Goal: Navigation & Orientation: Find specific page/section

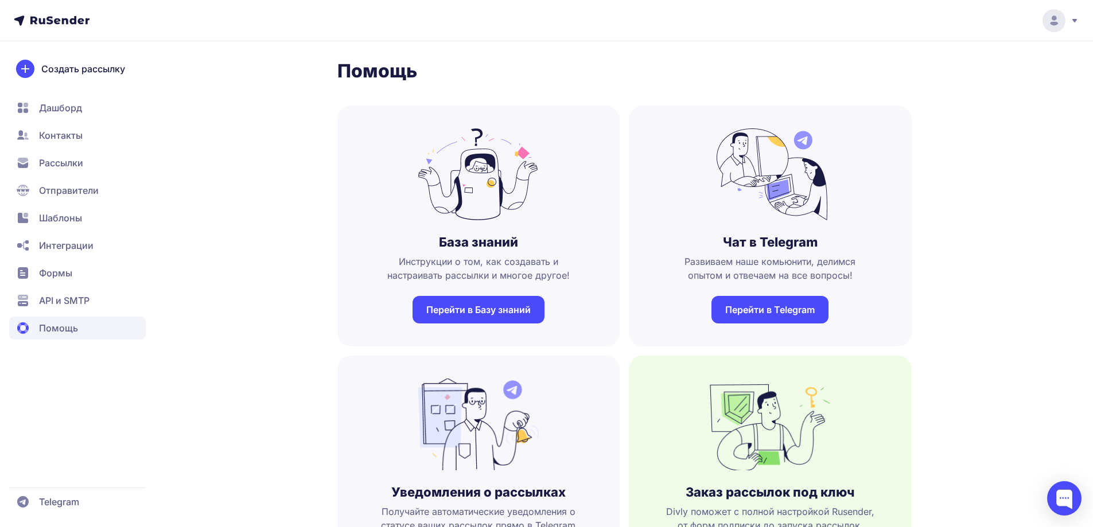
click at [60, 156] on span "Рассылки" at bounding box center [61, 163] width 44 height 14
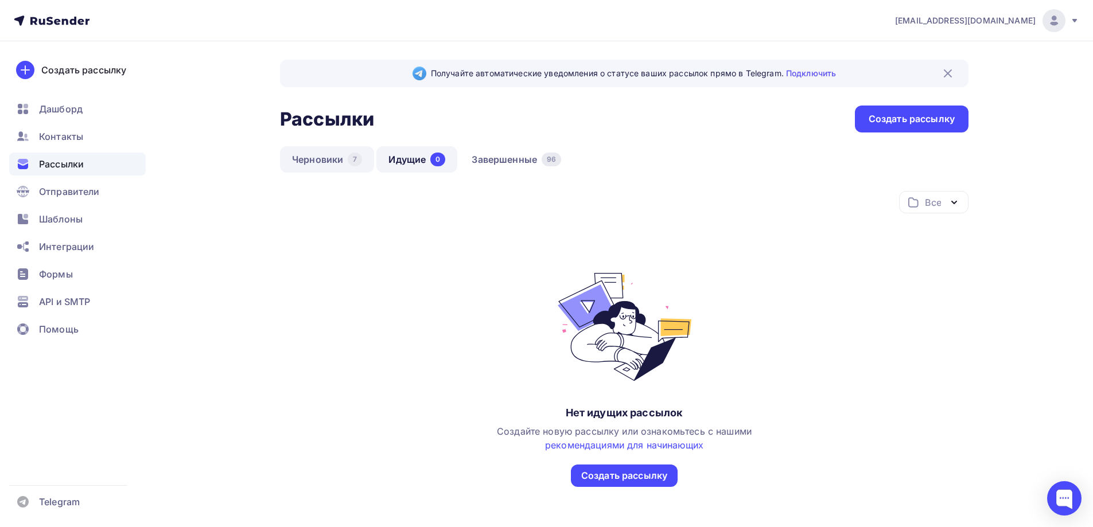
click at [319, 160] on link "Черновики 7" at bounding box center [327, 159] width 94 height 26
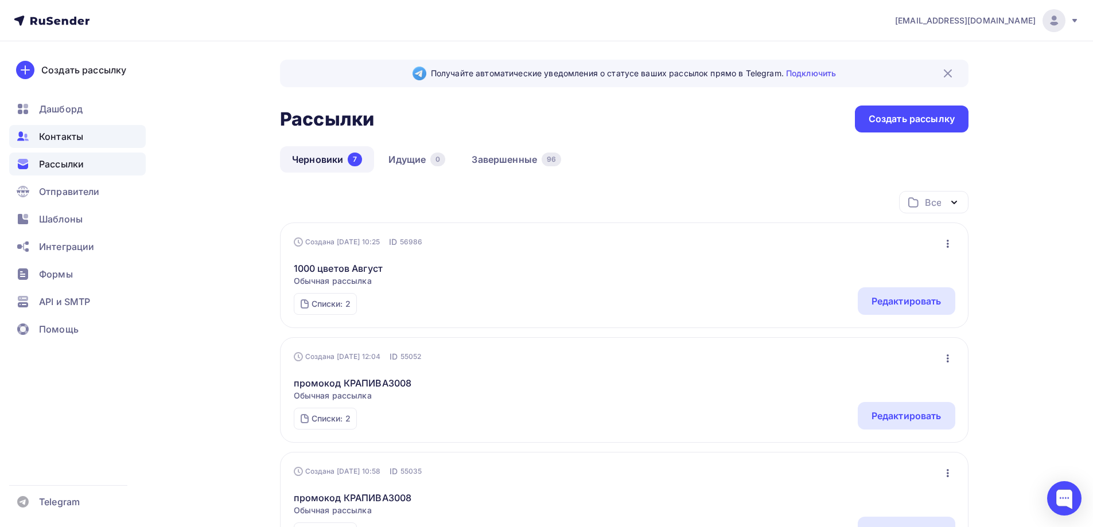
click at [63, 133] on span "Контакты" at bounding box center [61, 137] width 44 height 14
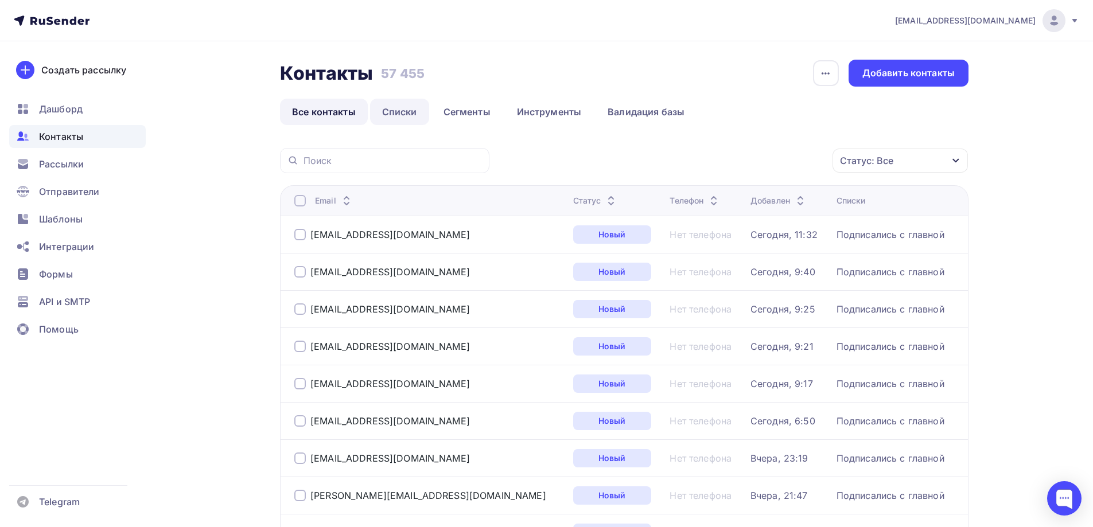
click at [414, 108] on link "Списки" at bounding box center [399, 112] width 59 height 26
